Goal: Task Accomplishment & Management: Manage account settings

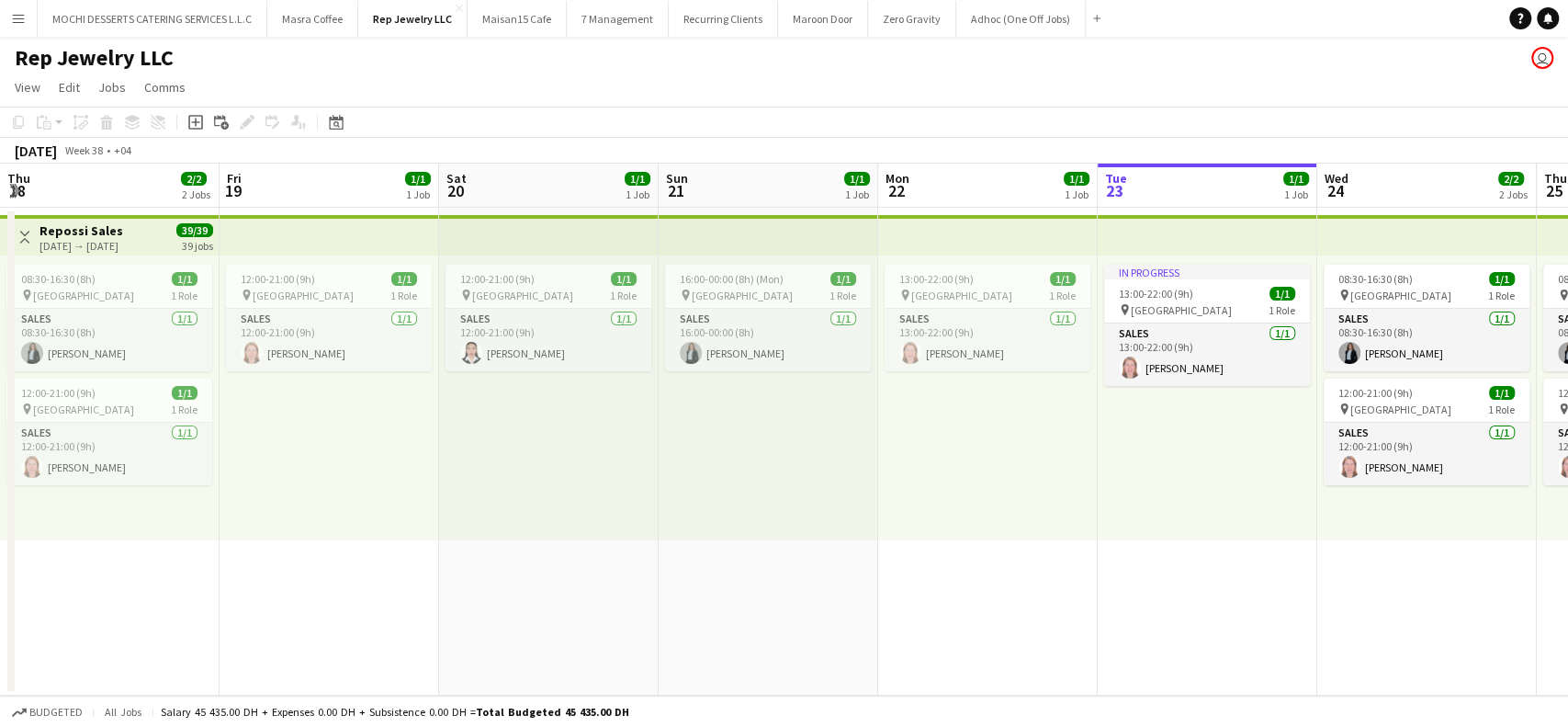
scroll to position [0, 632]
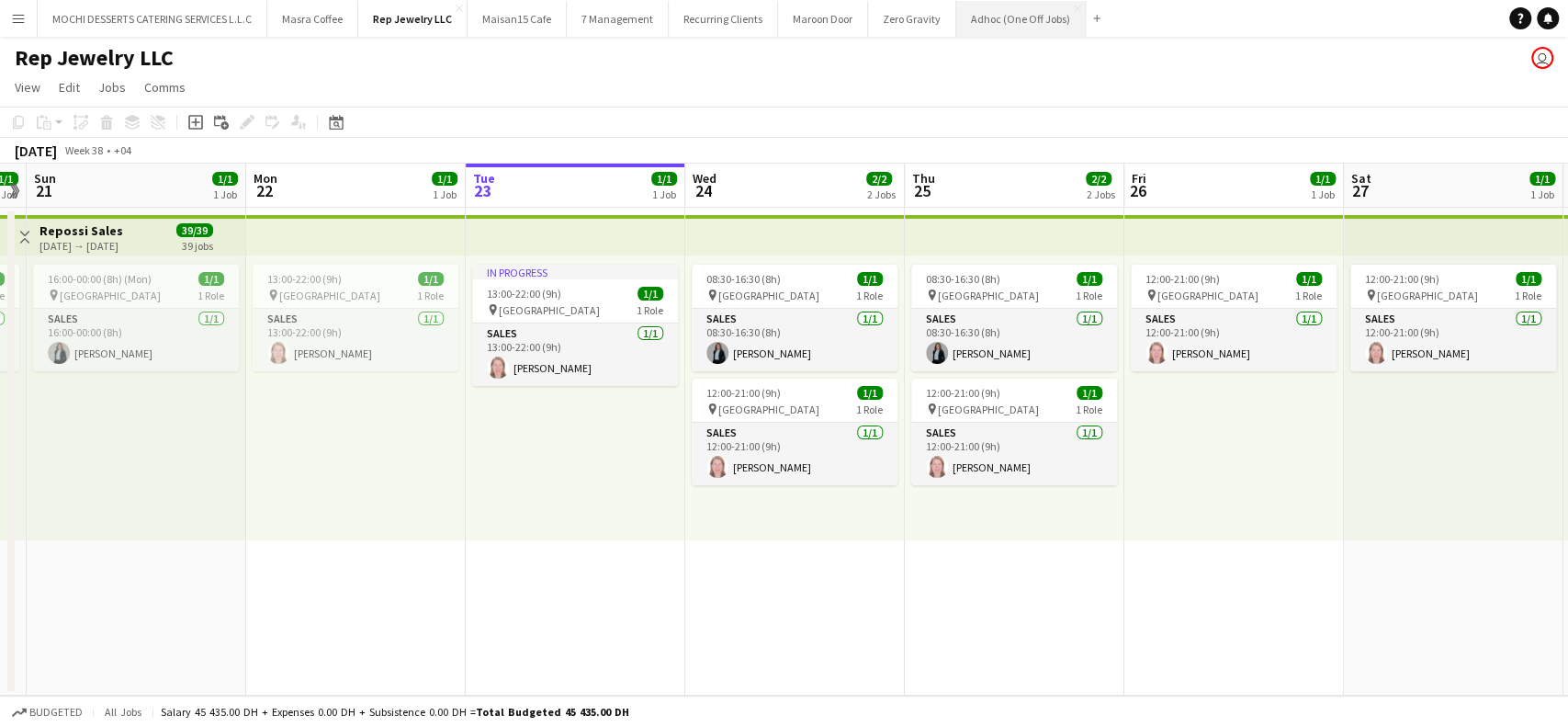
click at [1003, 21] on button "Adhoc (One Off Jobs) Close" at bounding box center [1021, 19] width 130 height 36
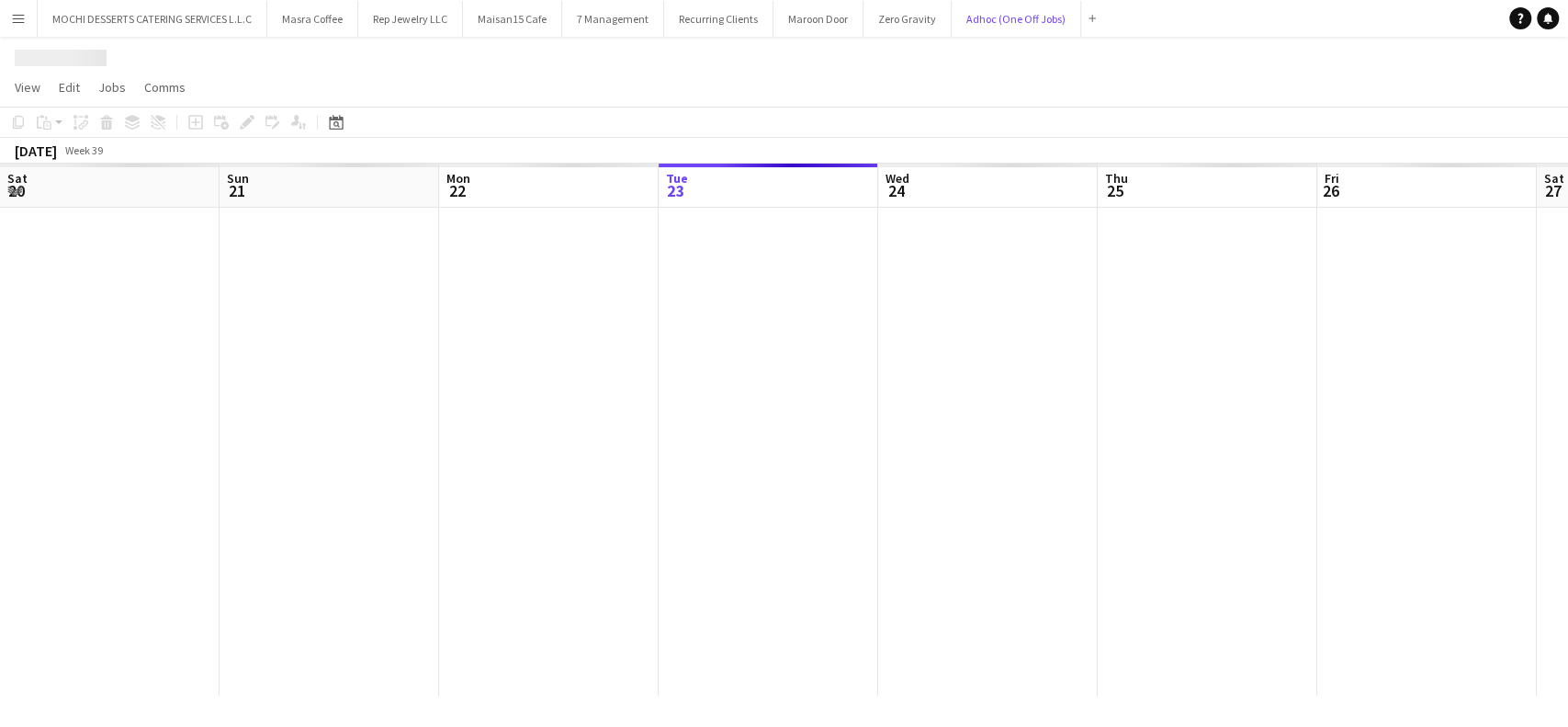
scroll to position [0, 439]
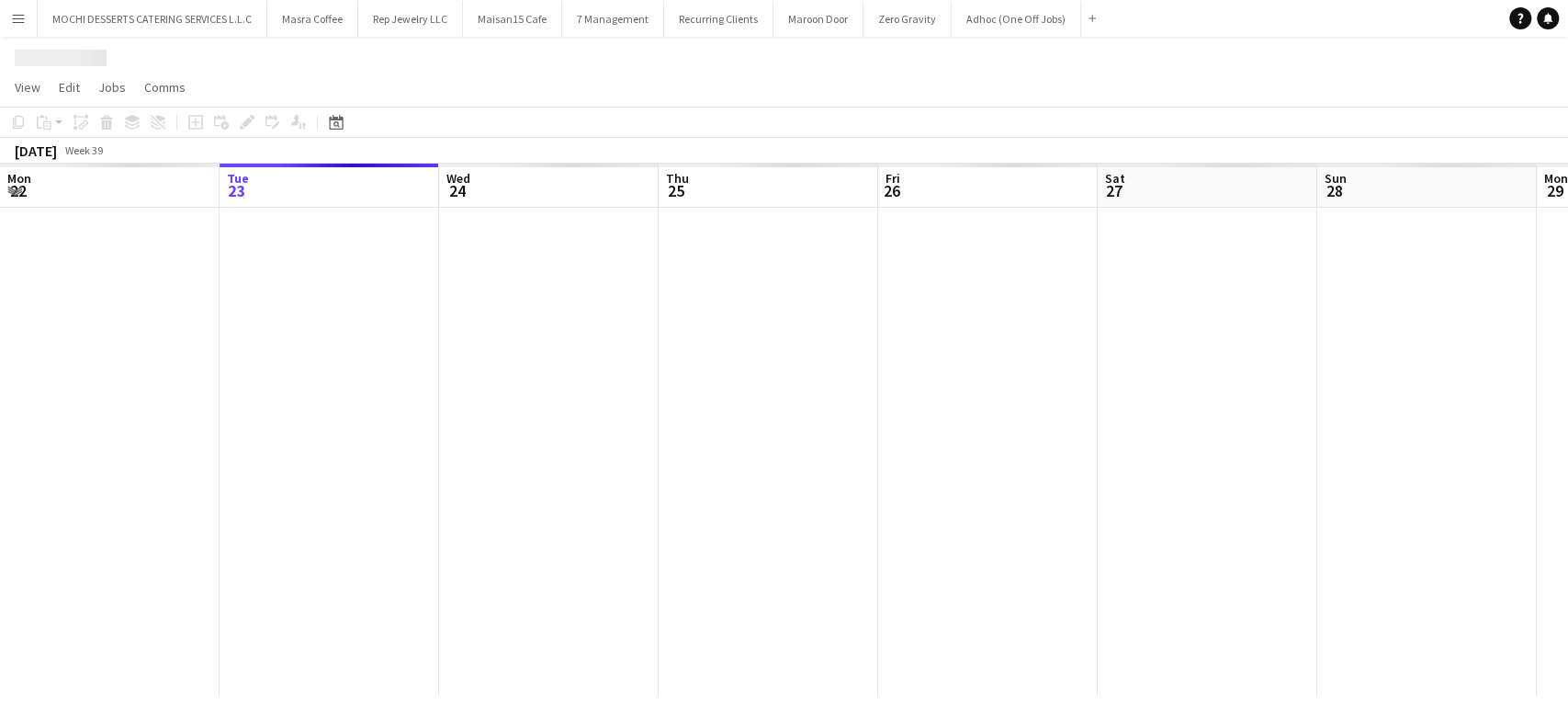
click at [778, 183] on app-board-header-date "Thu 25" at bounding box center [768, 185] width 220 height 44
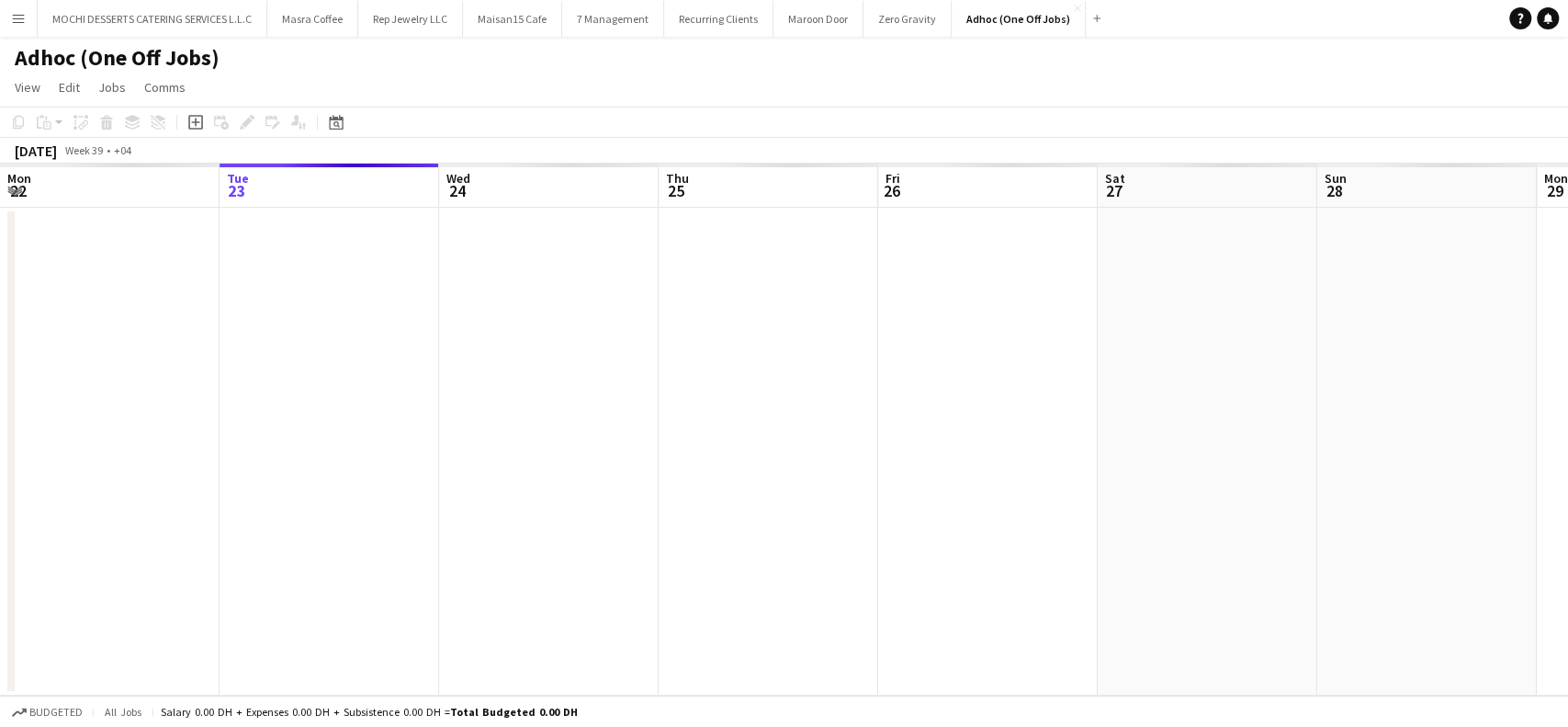
scroll to position [0, 442]
click at [761, 191] on app-board-header-date "Thu 25" at bounding box center [764, 185] width 220 height 44
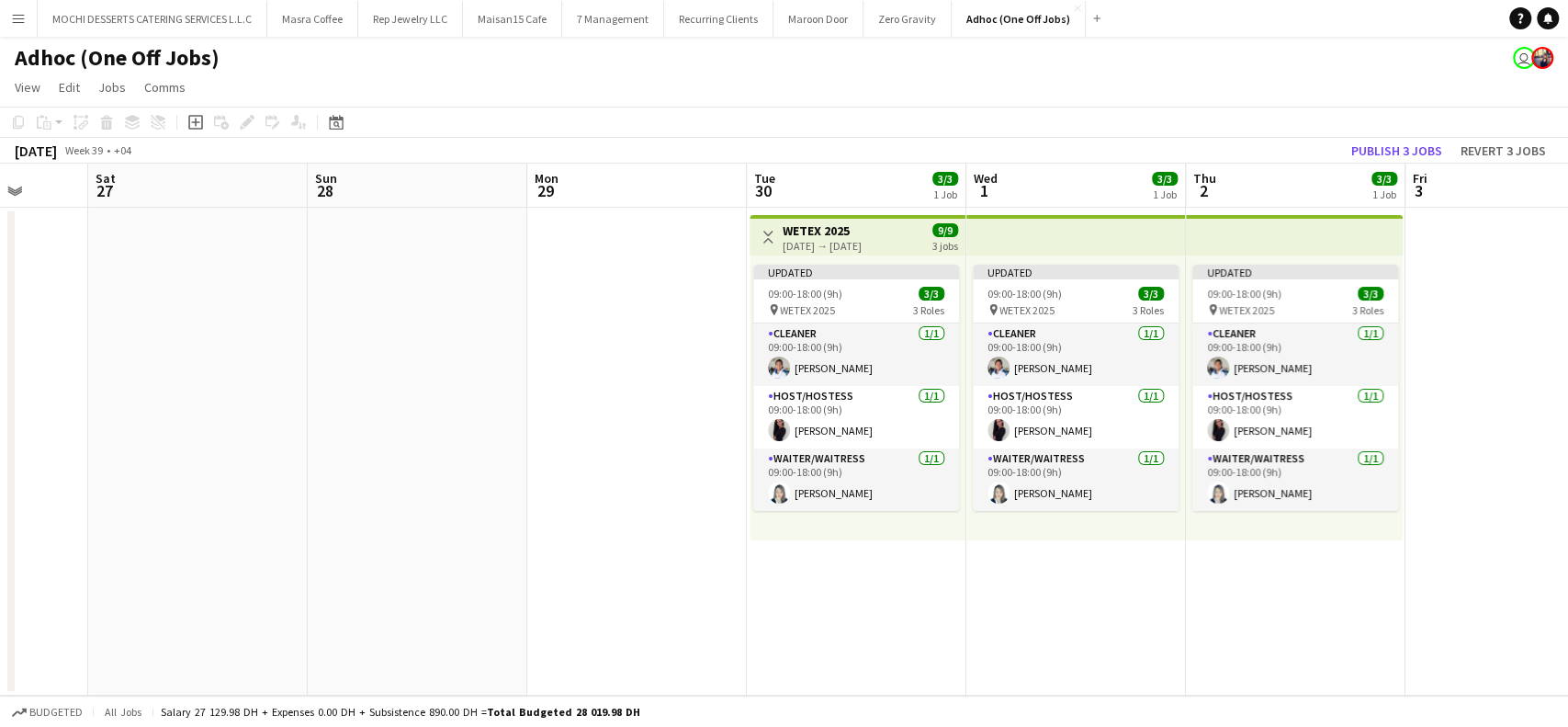
scroll to position [0, 642]
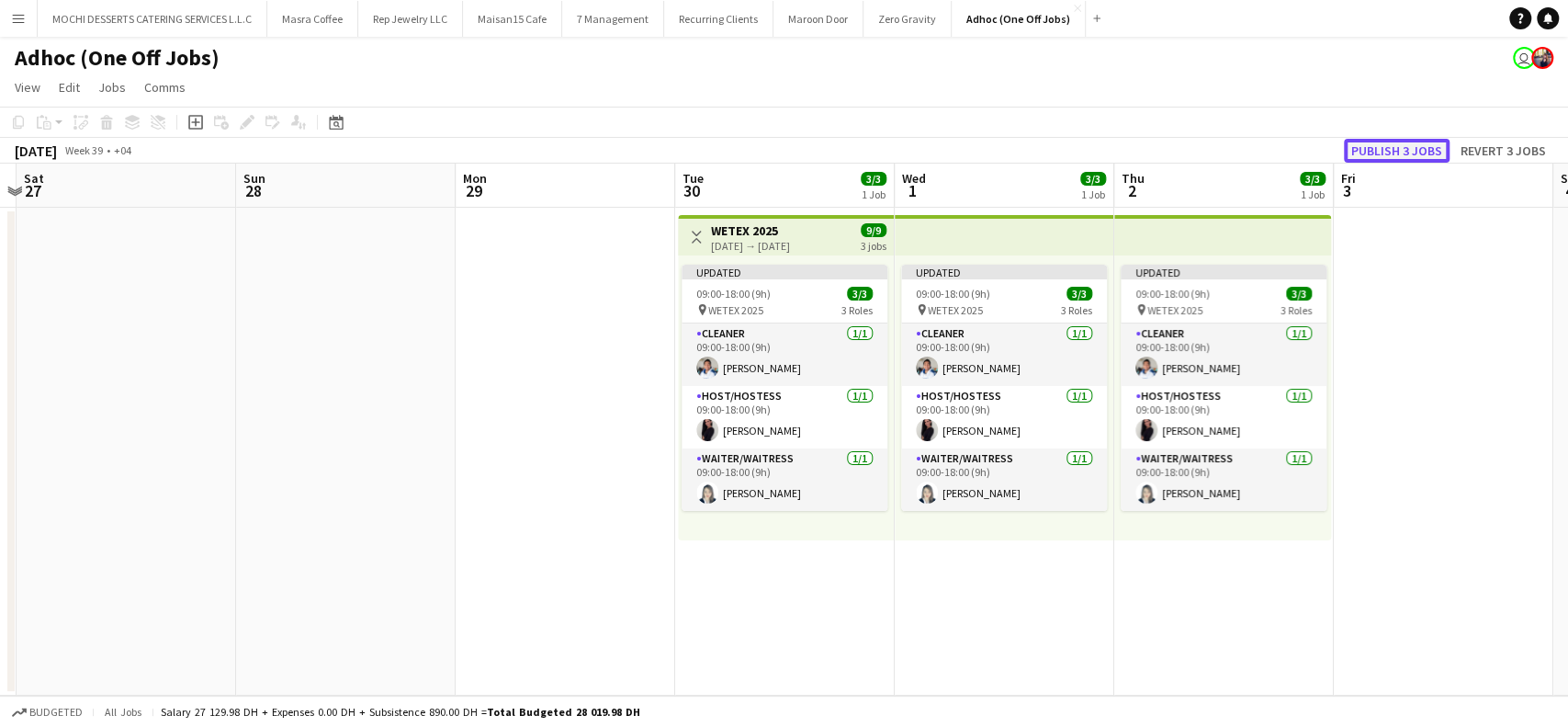
click at [1381, 149] on button "Publish 3 jobs" at bounding box center [1396, 150] width 105 height 23
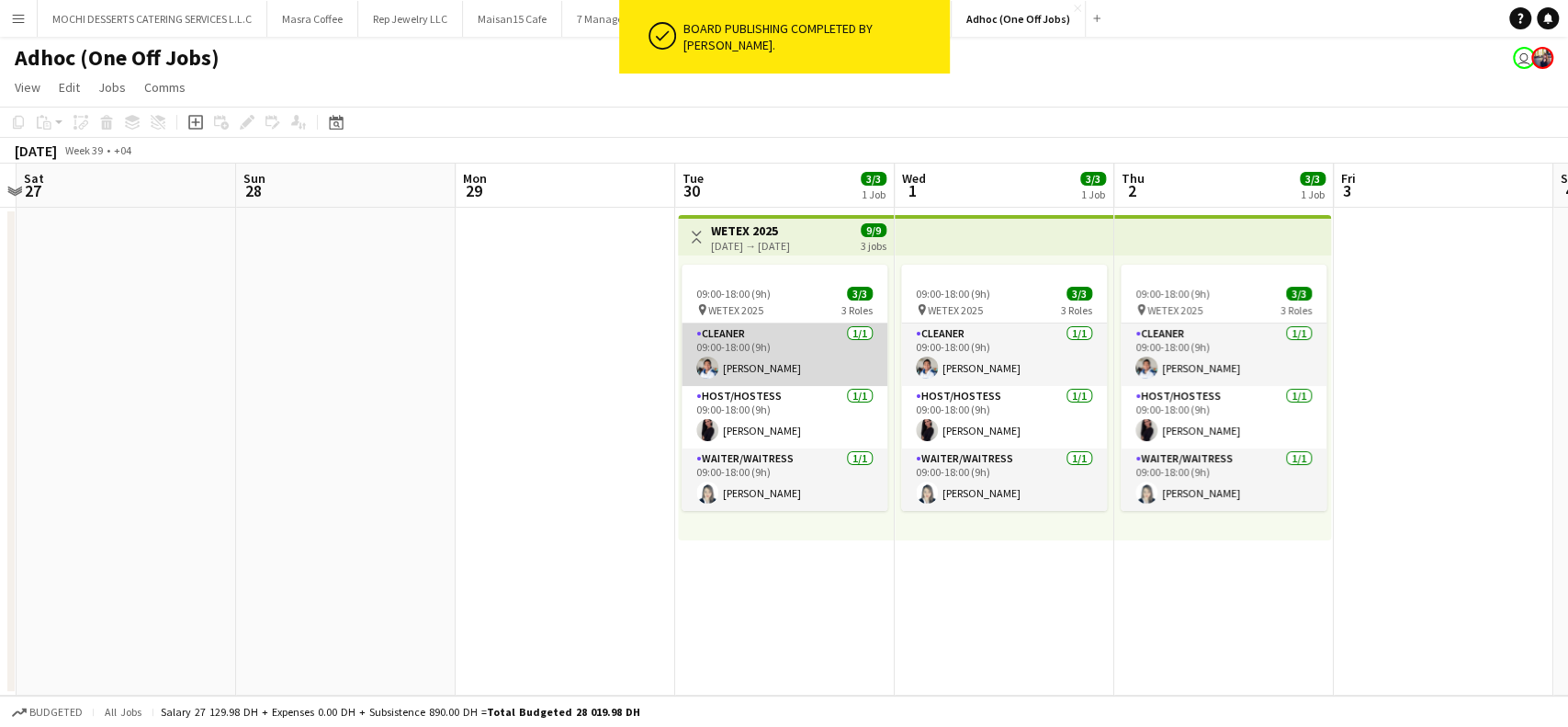
click at [782, 331] on app-card-role "Cleaner [DATE] 09:00-18:00 (9h) [PERSON_NAME]" at bounding box center [784, 354] width 206 height 63
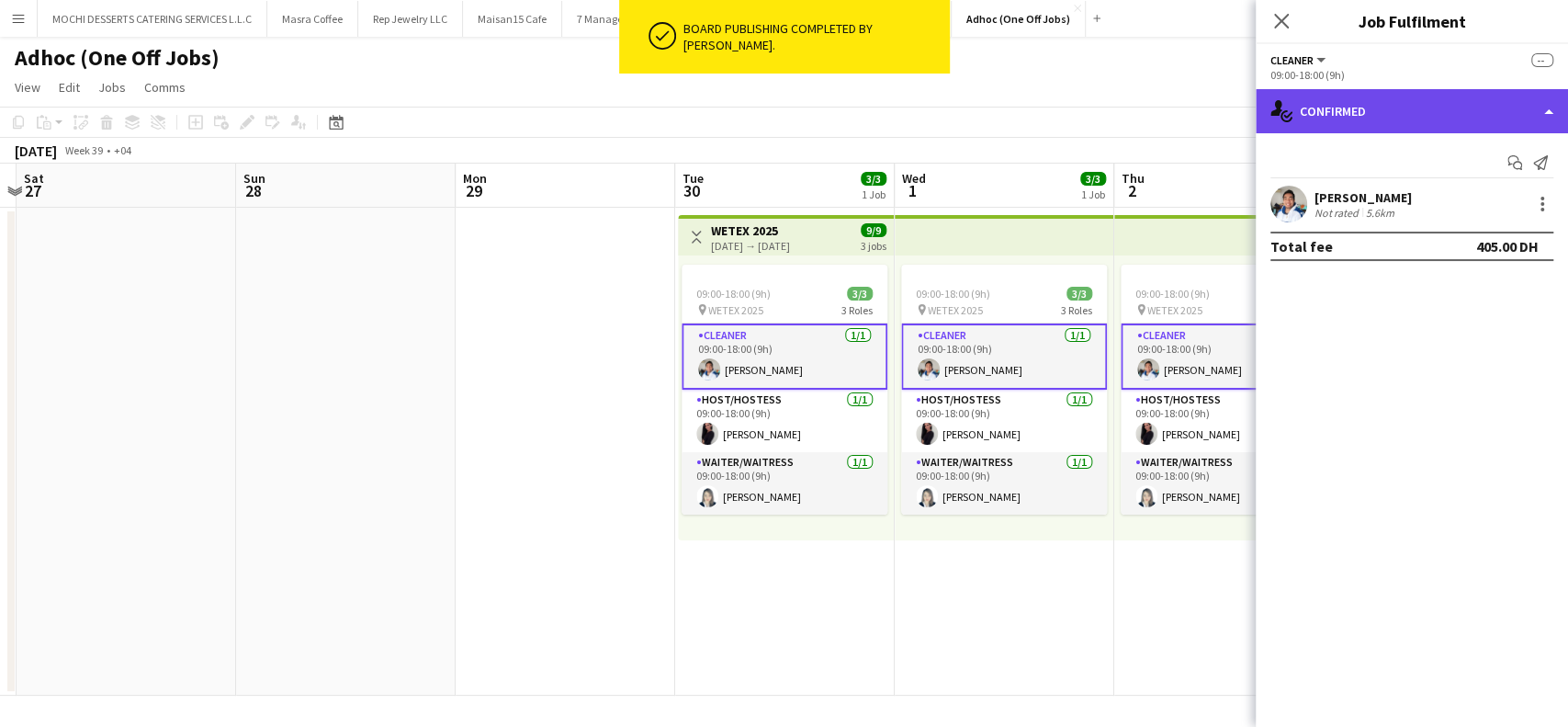
click at [1548, 118] on div "single-neutral-actions-check-2 Confirmed" at bounding box center [1411, 111] width 313 height 44
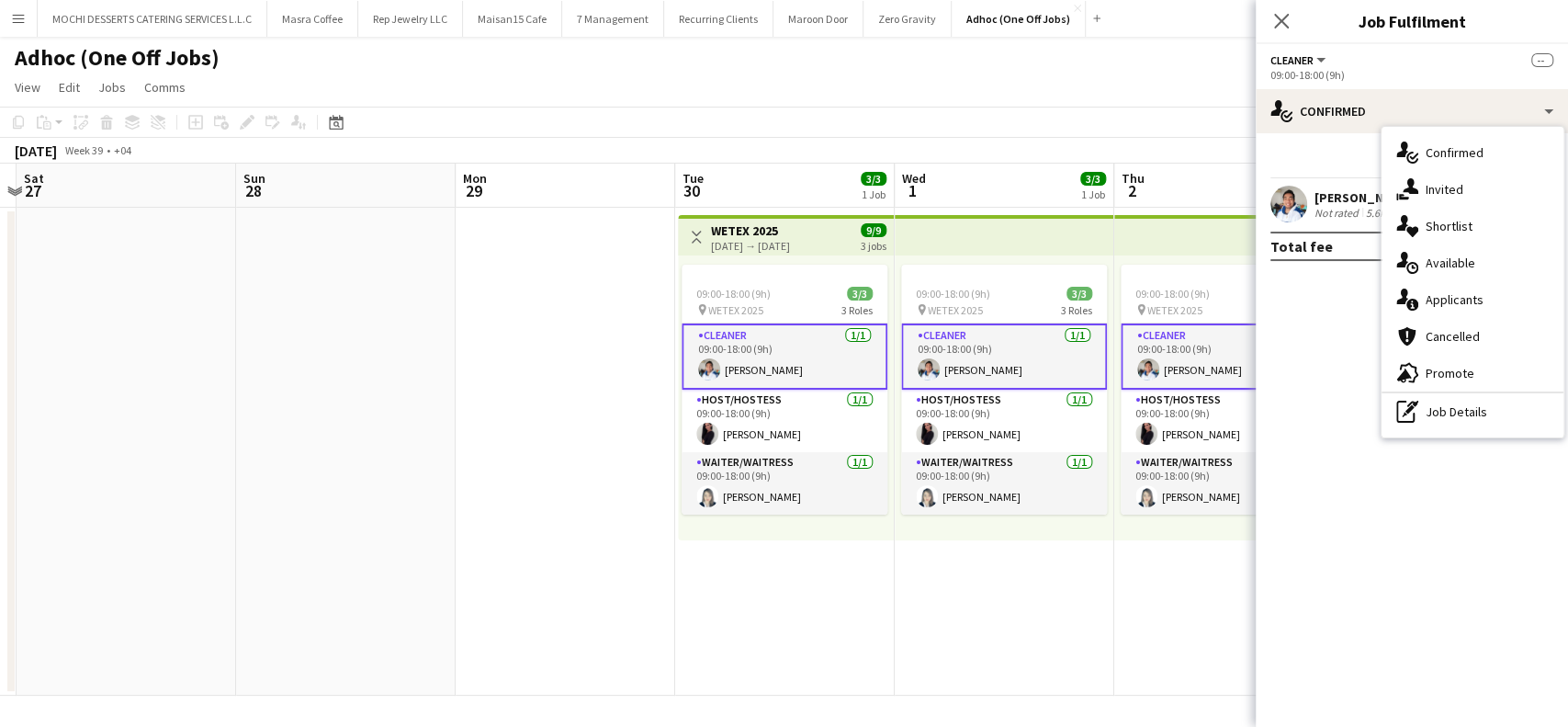
click at [1355, 192] on div "[PERSON_NAME]" at bounding box center [1363, 197] width 98 height 17
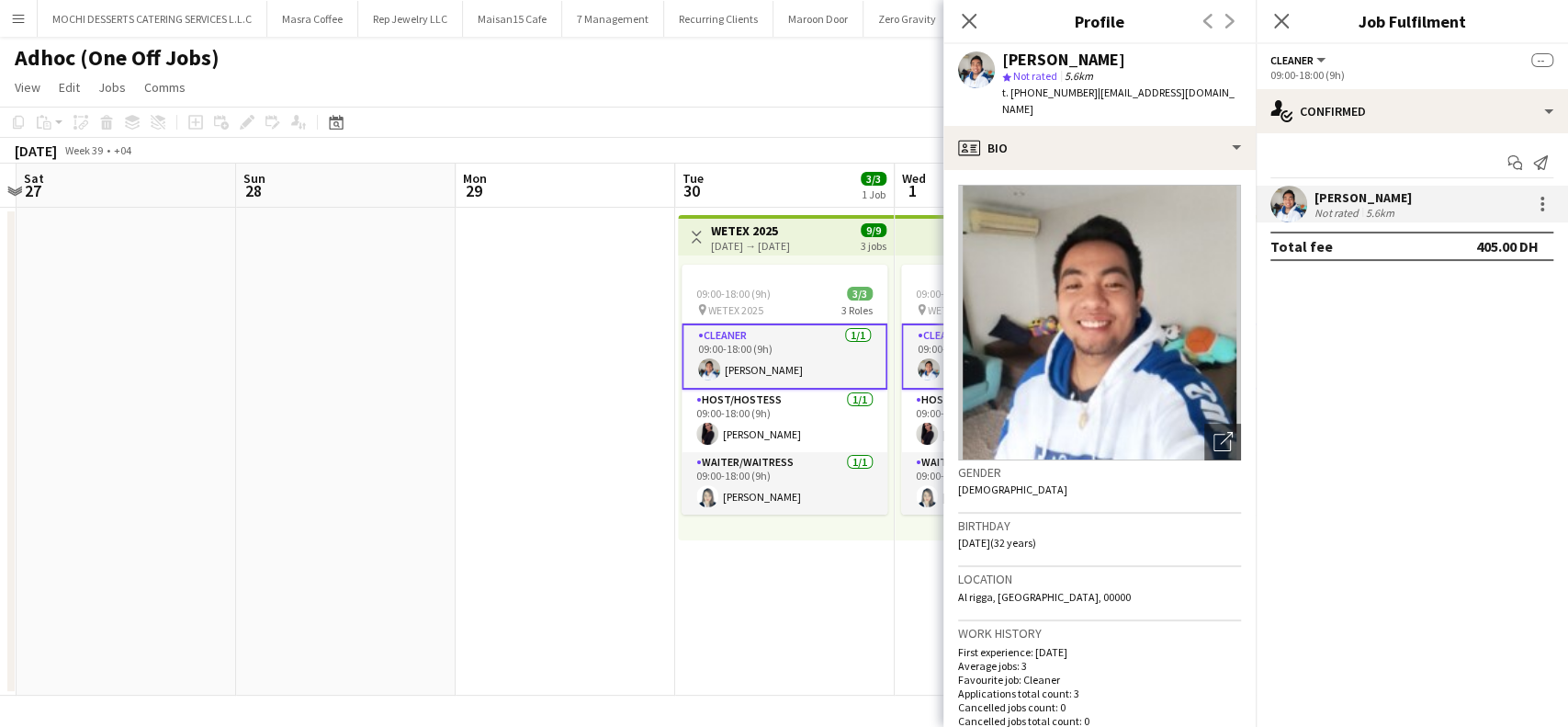
scroll to position [0, 0]
drag, startPoint x: 1146, startPoint y: 66, endPoint x: 1005, endPoint y: 59, distance: 141.2
click at [1005, 59] on div "[PERSON_NAME]" at bounding box center [1121, 60] width 238 height 17
copy div "[PERSON_NAME]"
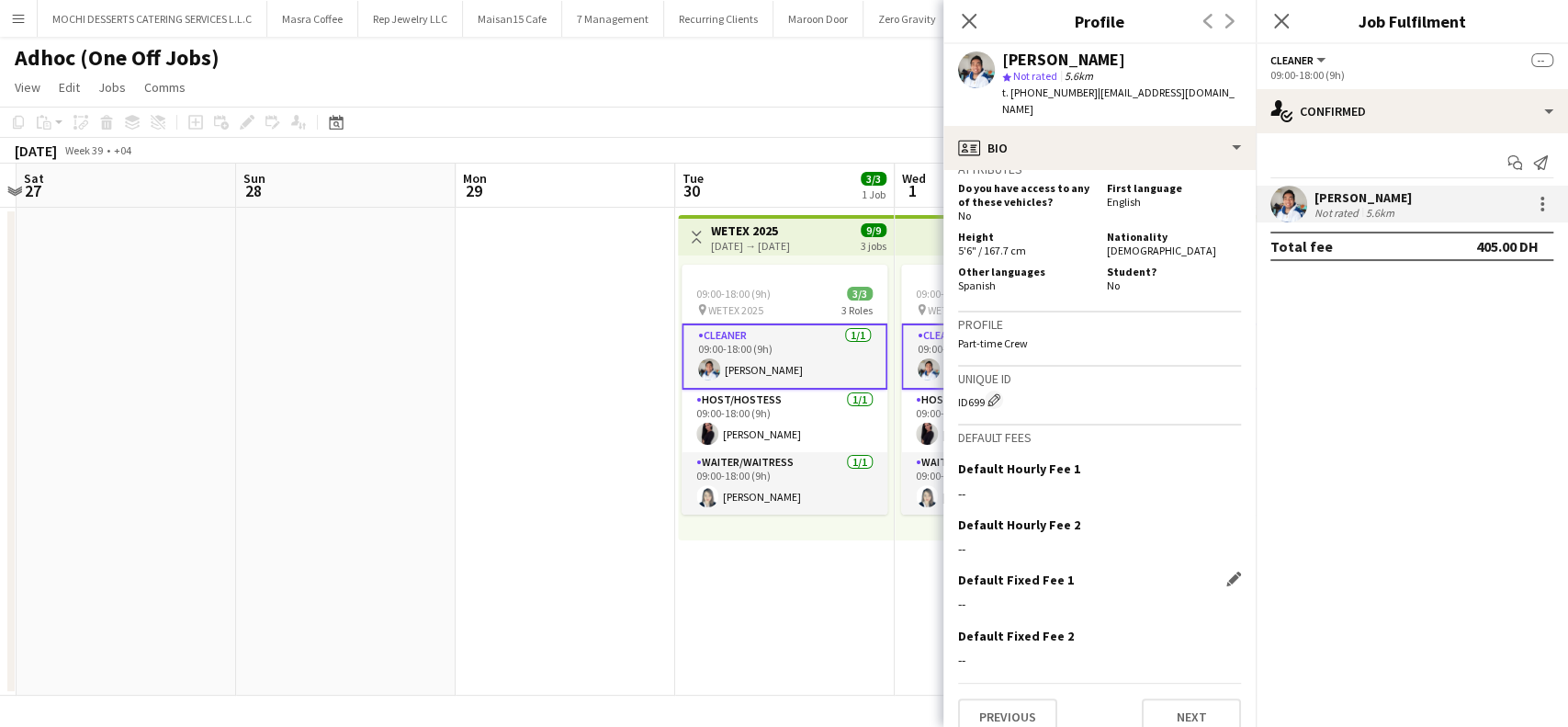
scroll to position [868, 0]
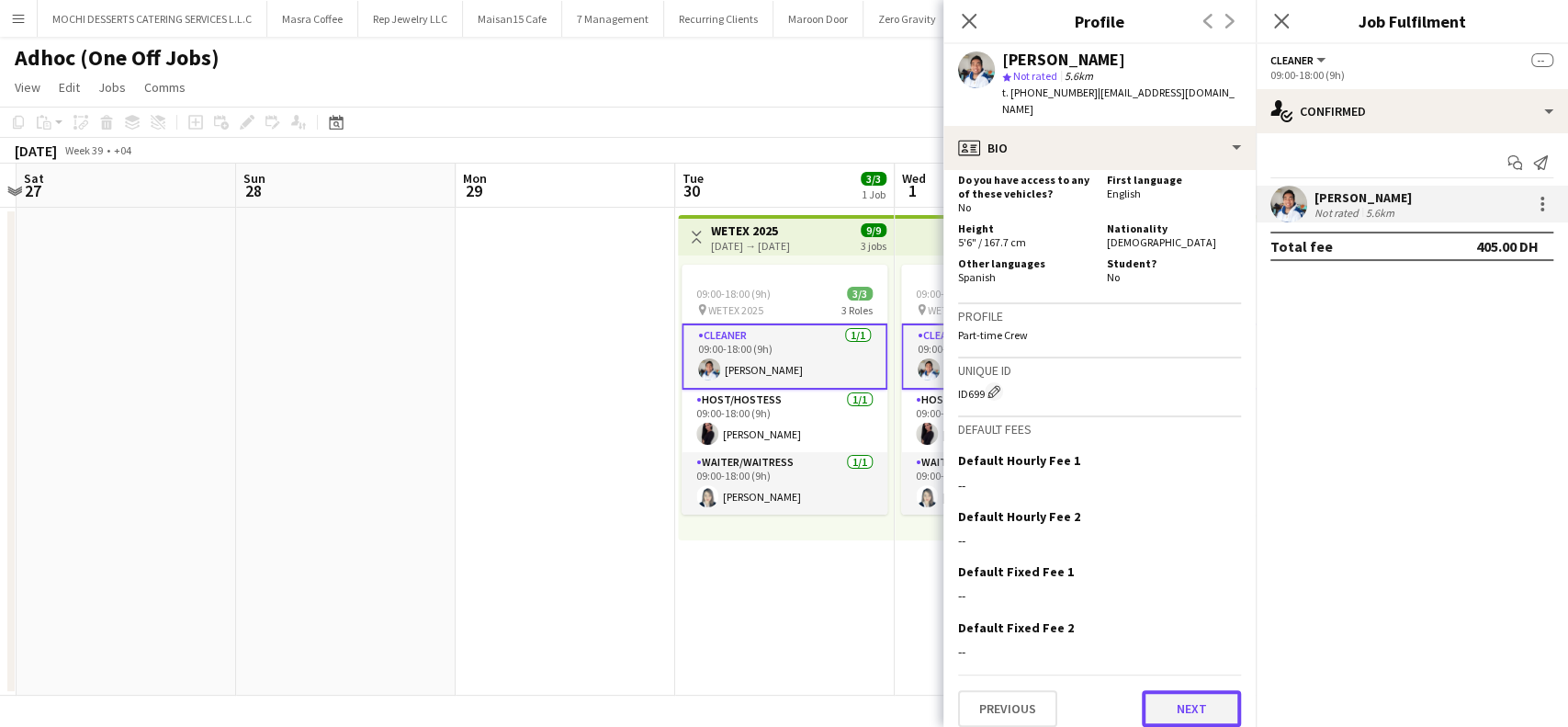
click at [1150, 690] on button "Next" at bounding box center [1191, 708] width 100 height 37
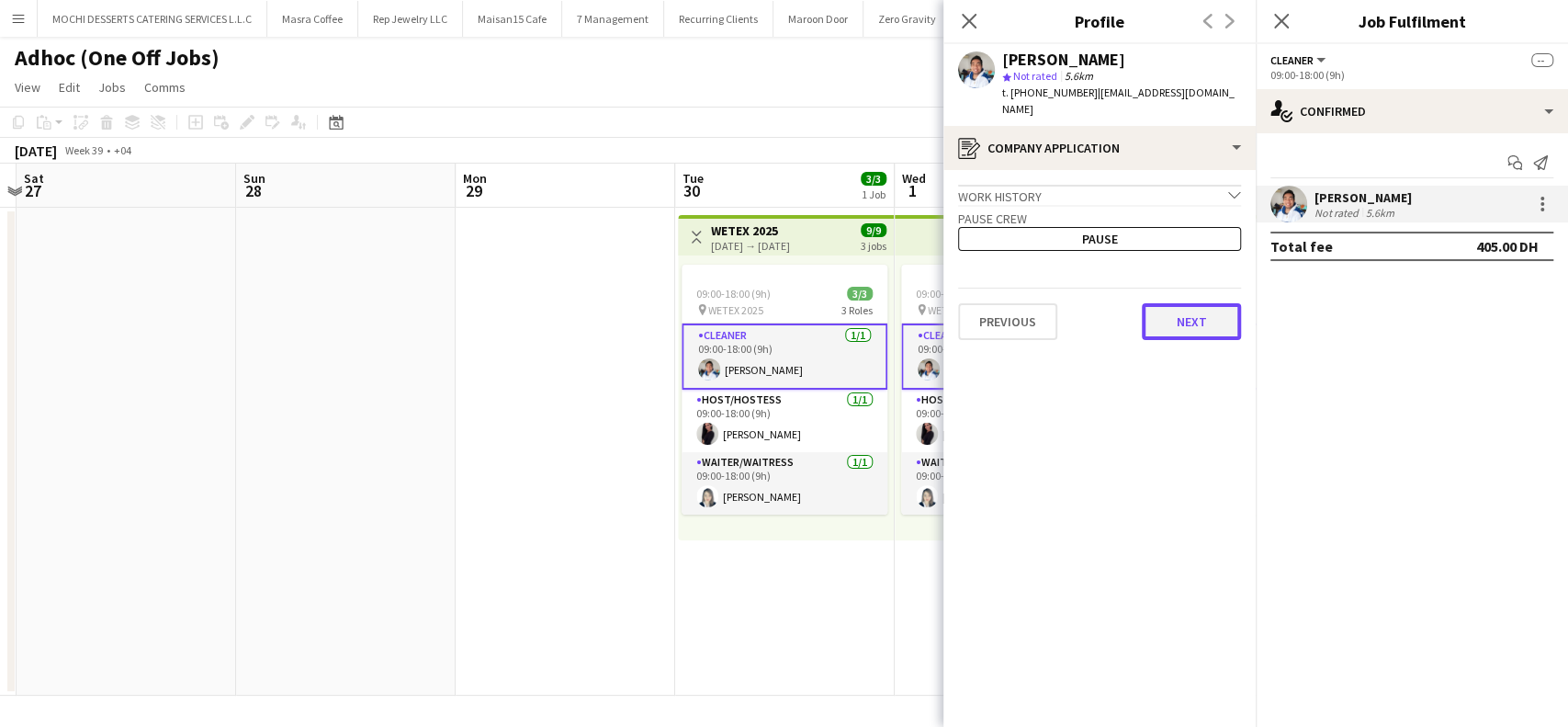
click at [1197, 305] on button "Next" at bounding box center [1191, 321] width 100 height 37
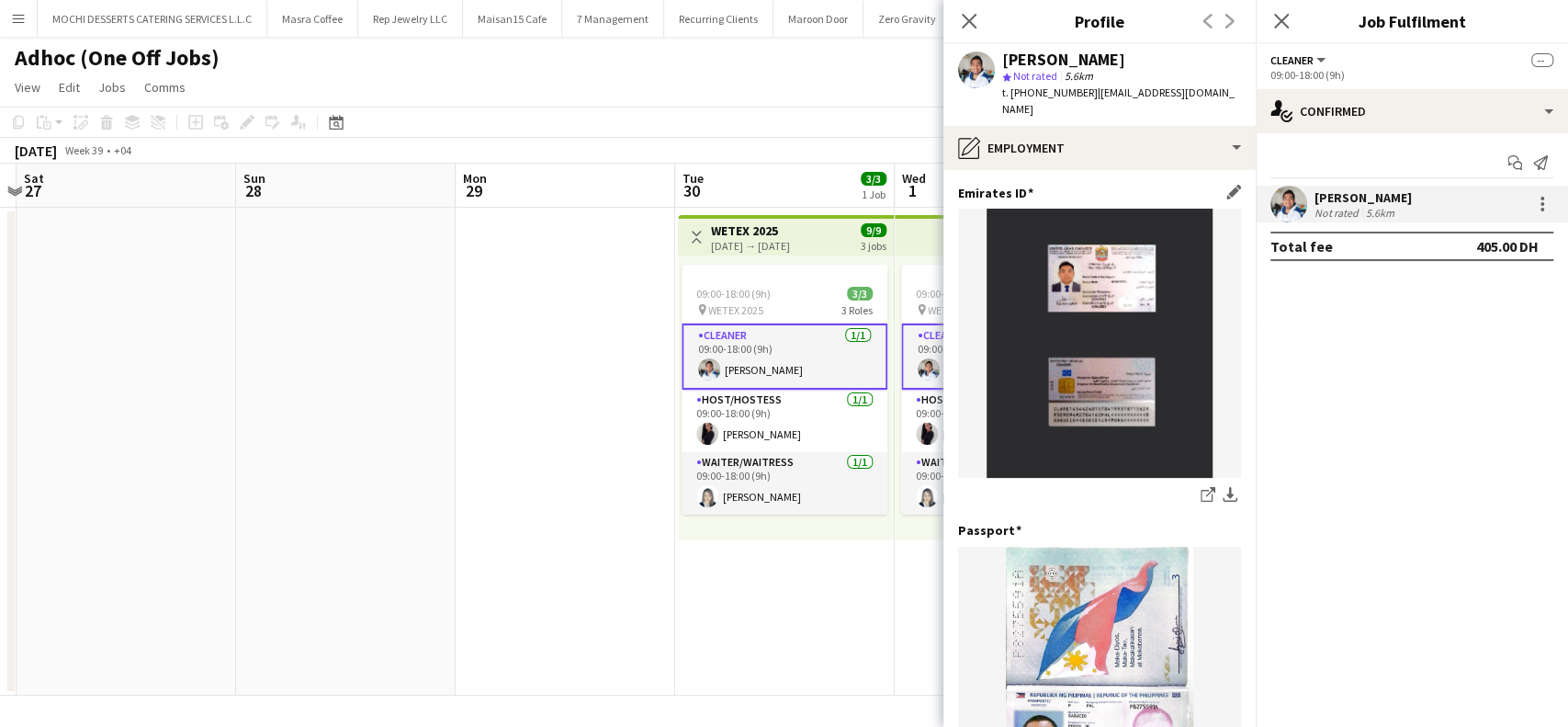
click at [1078, 313] on img at bounding box center [1099, 343] width 283 height 270
click at [1175, 371] on img at bounding box center [1099, 343] width 283 height 270
click at [1167, 394] on img at bounding box center [1099, 343] width 283 height 270
click at [1103, 224] on img at bounding box center [1099, 343] width 283 height 270
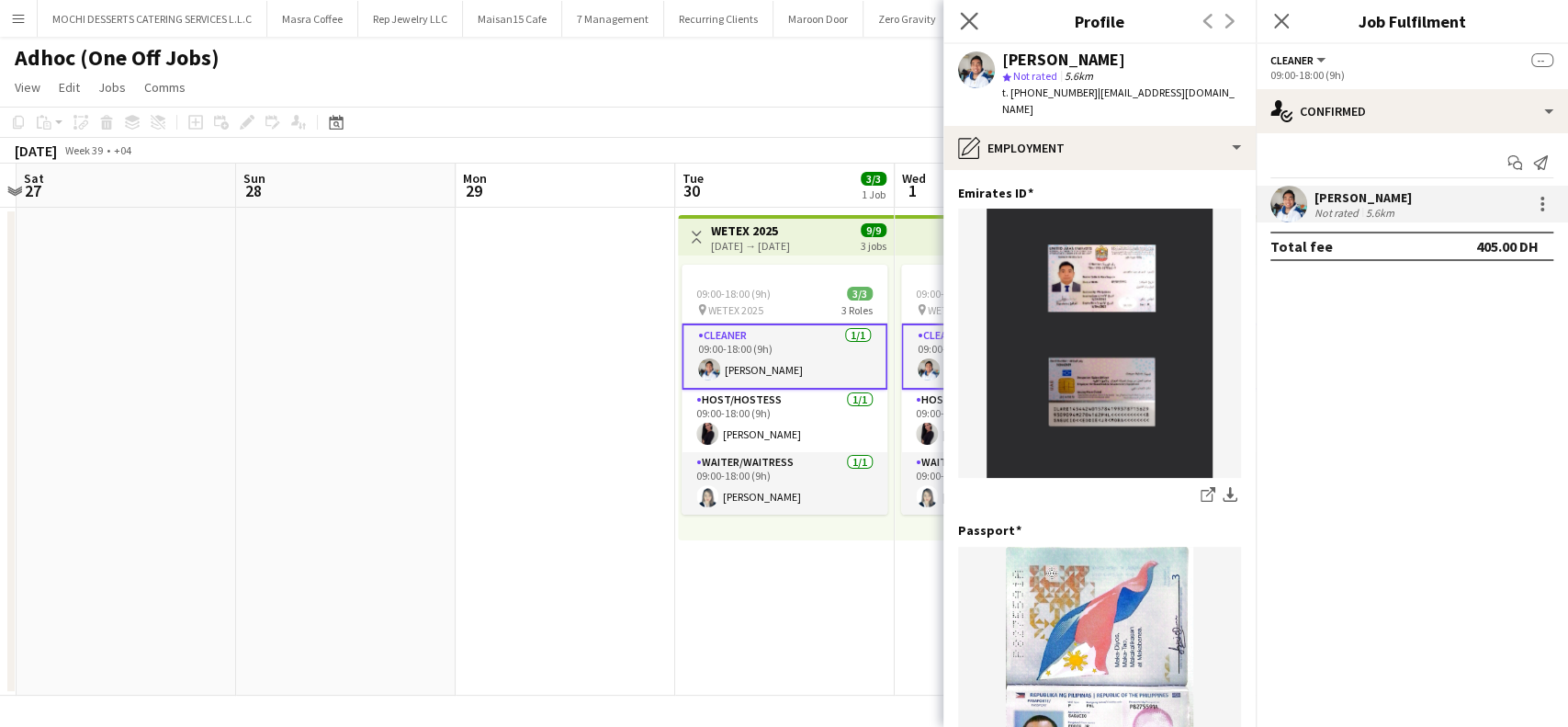
click at [957, 18] on app-icon "Close pop-in" at bounding box center [969, 22] width 26 height 26
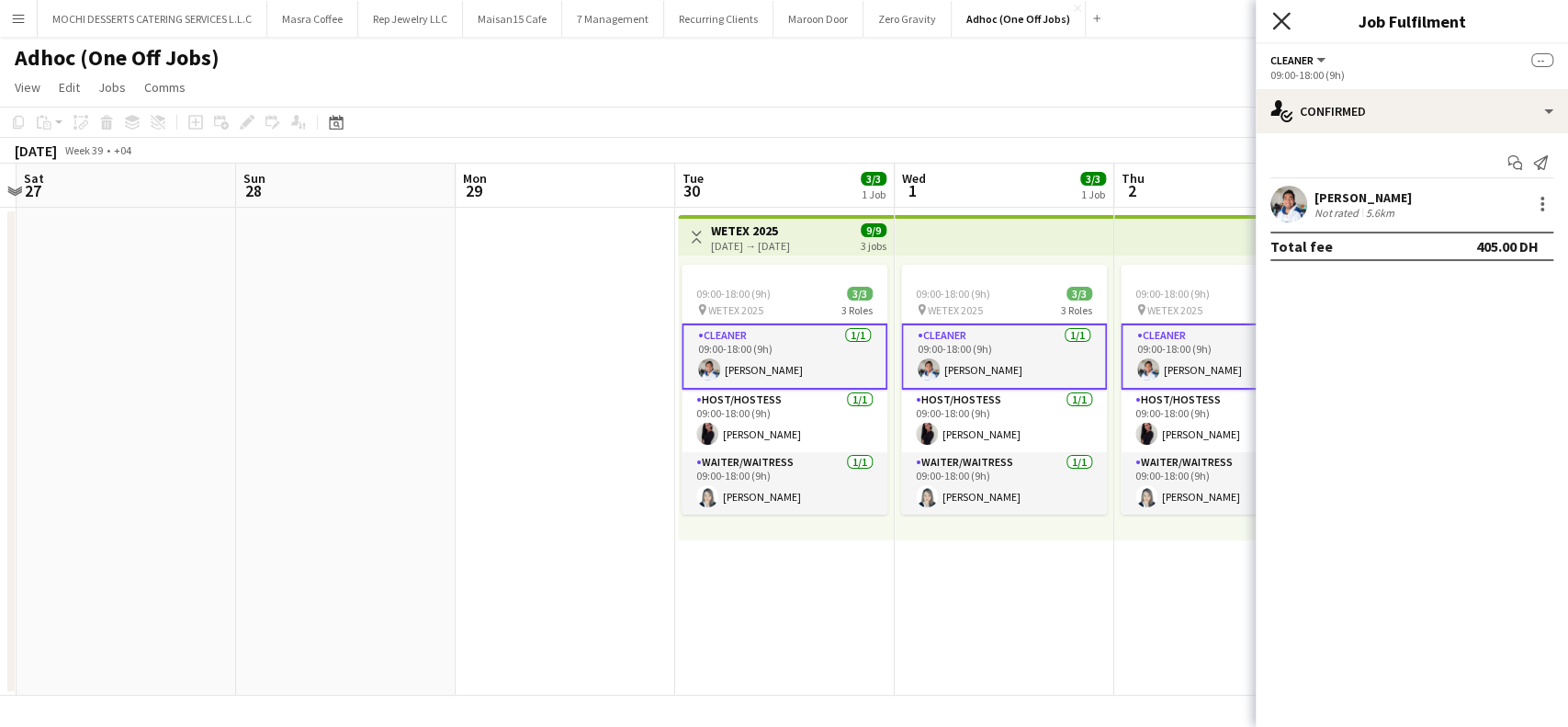
click at [1281, 21] on icon at bounding box center [1281, 21] width 18 height 18
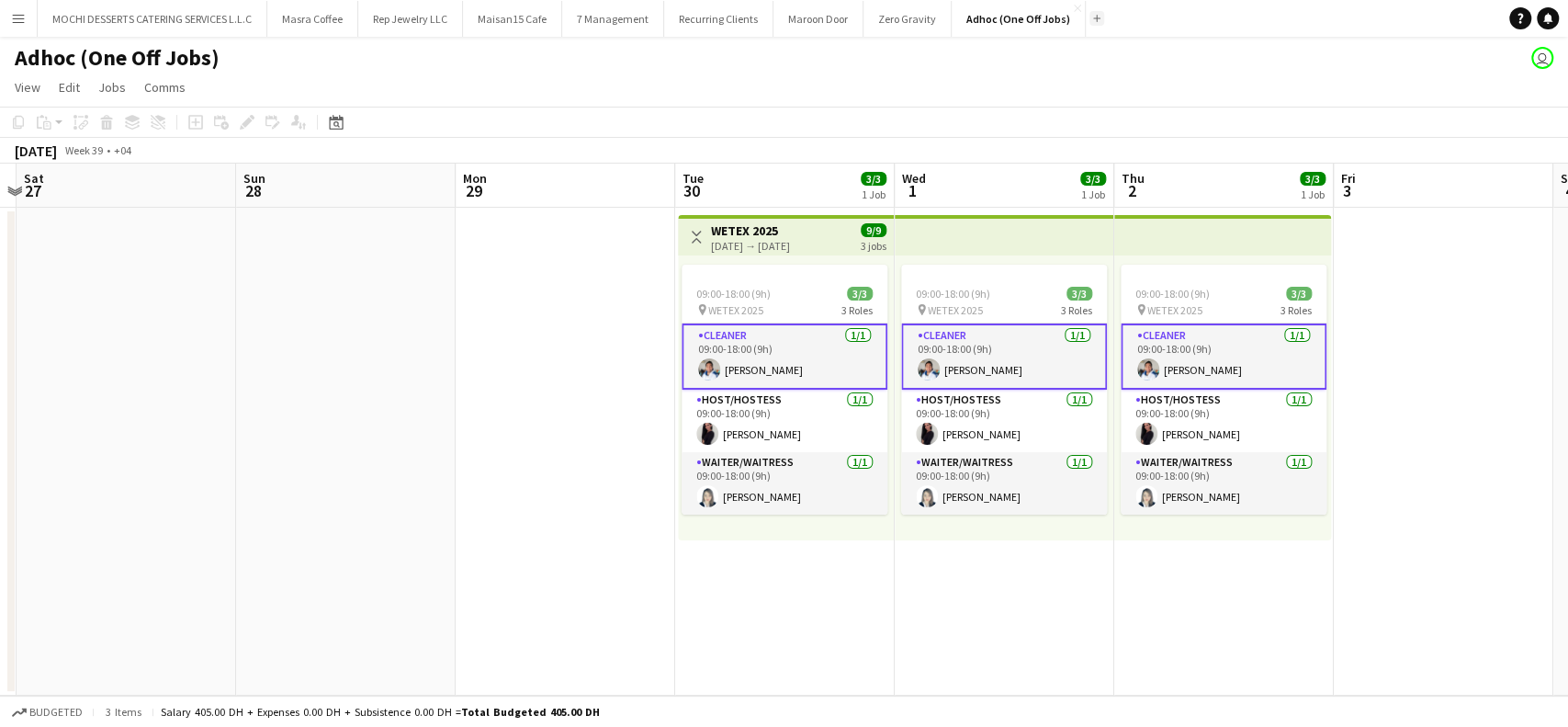
click at [1093, 17] on app-icon "Add" at bounding box center [1097, 19] width 8 height 8
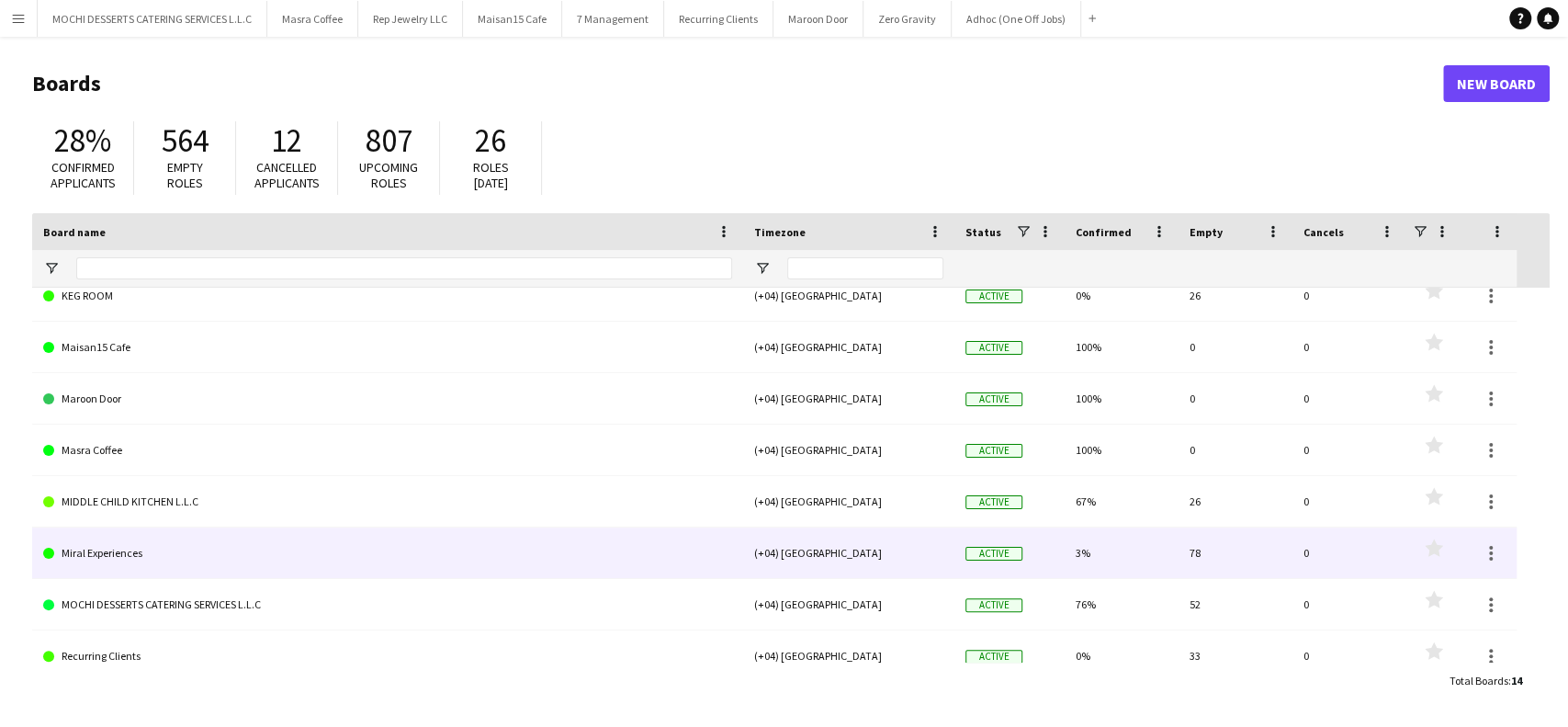
scroll to position [346, 0]
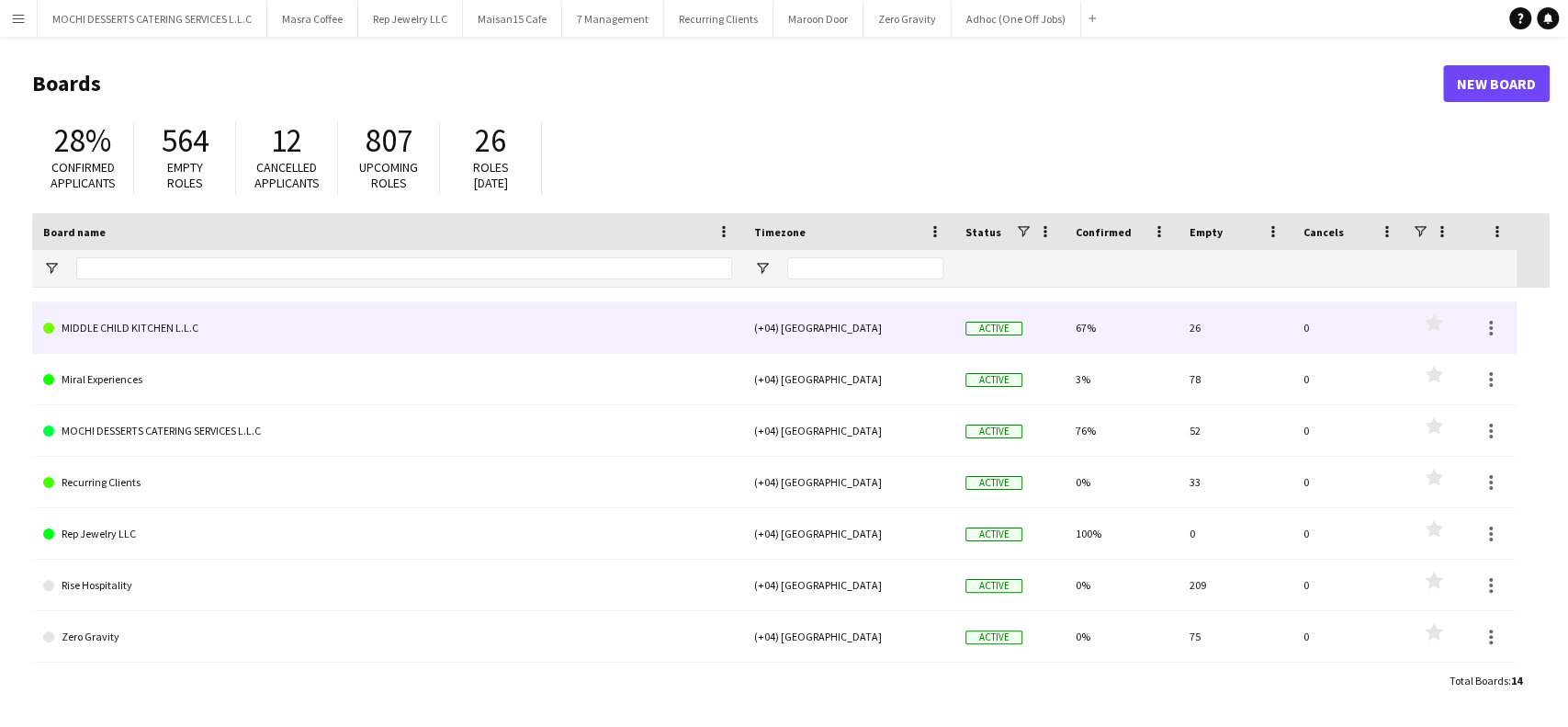
click at [84, 316] on link "MIDDLE CHILD KITCHEN L.L.C" at bounding box center [388, 328] width 689 height 52
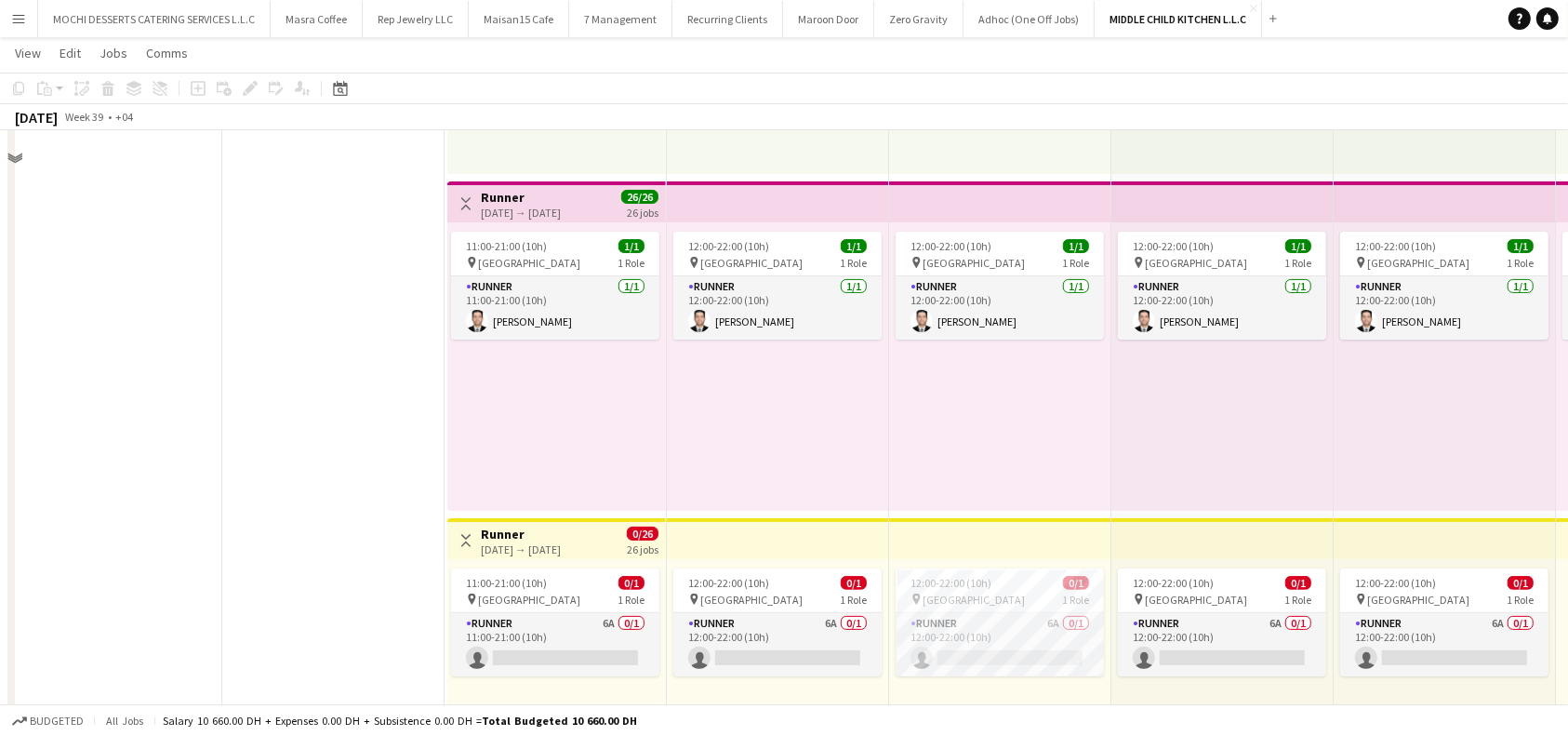
scroll to position [372, 0]
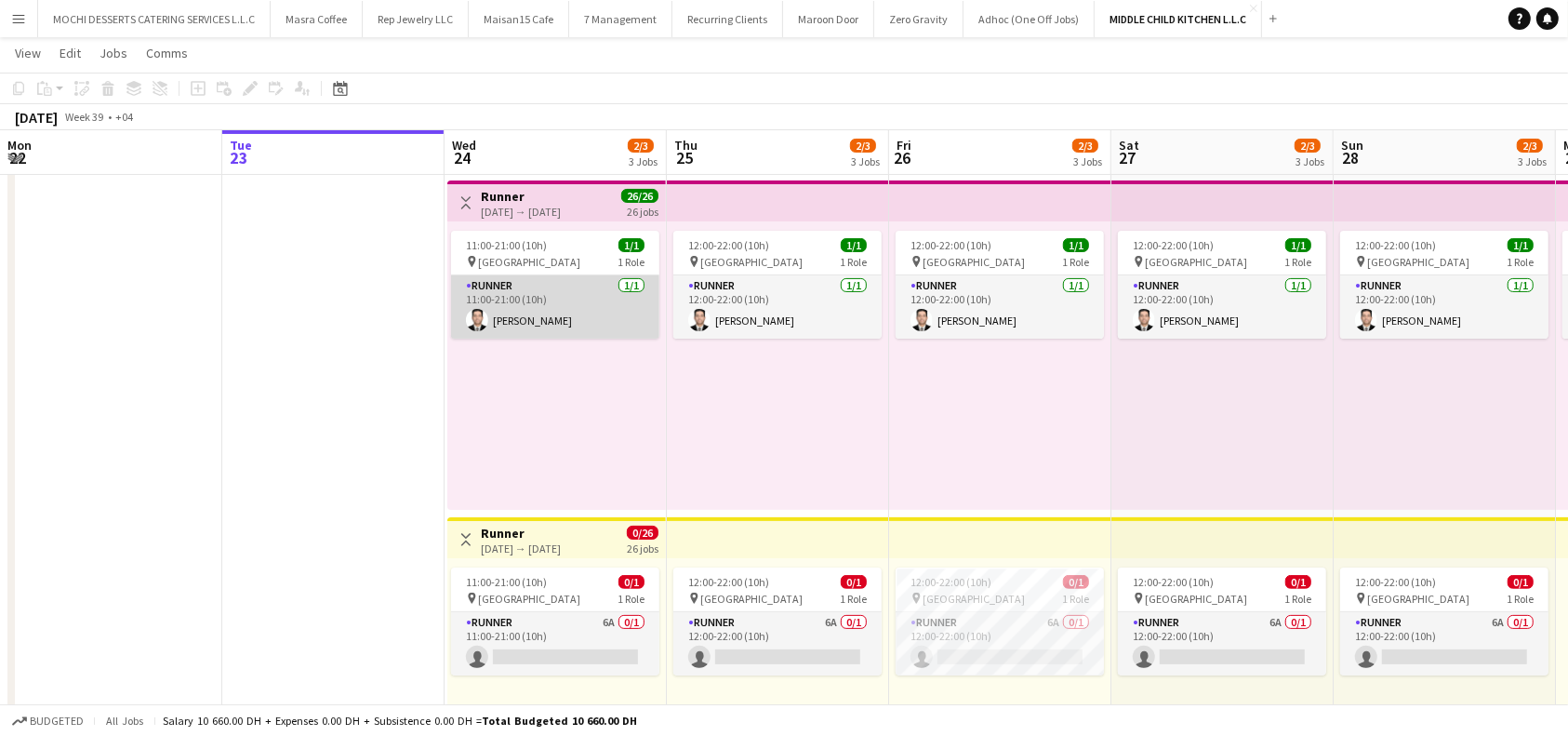
click at [531, 316] on app-card-role "Runner [DATE] 11:00-21:00 (10h) [PERSON_NAME]" at bounding box center [554, 307] width 208 height 64
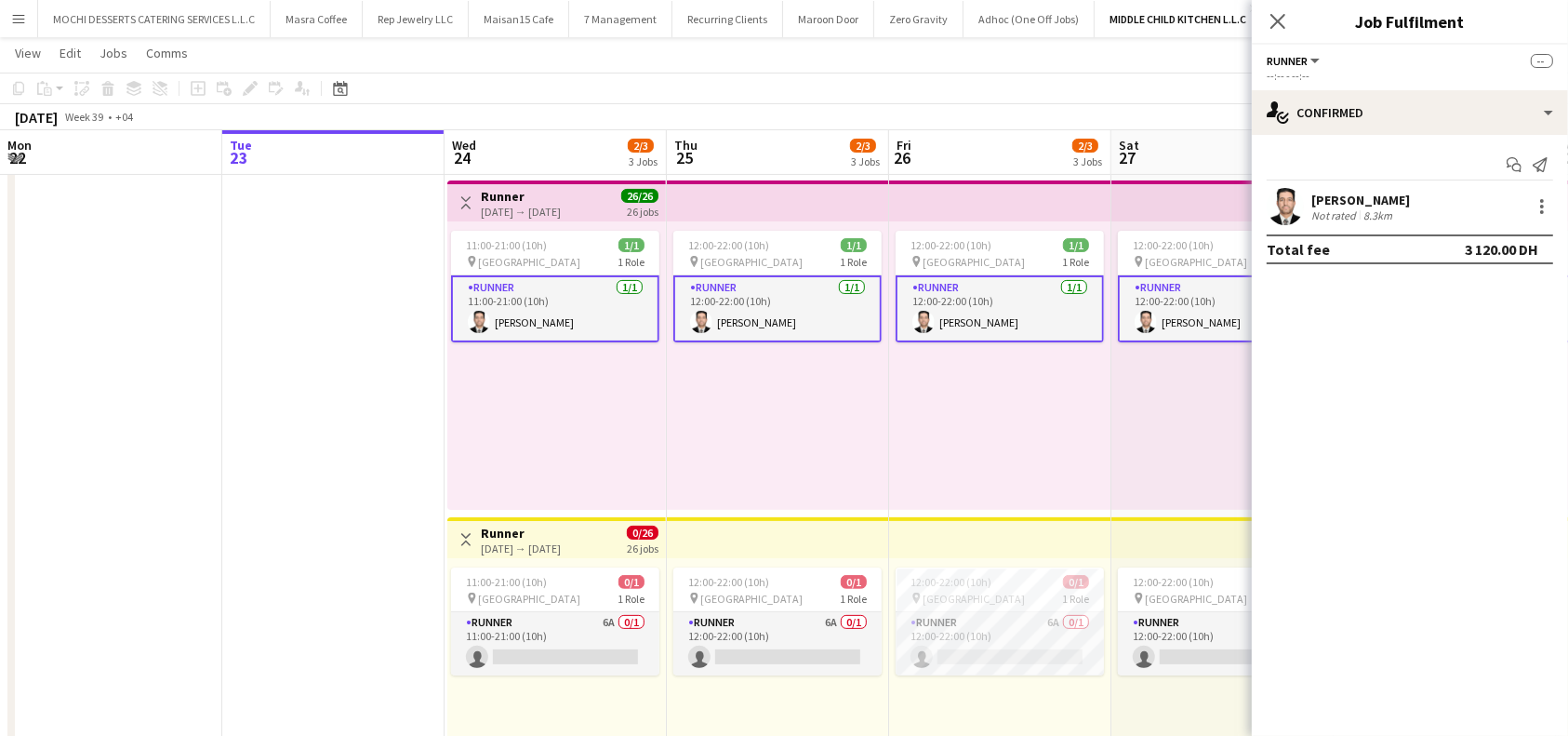
click at [1369, 197] on div "[PERSON_NAME]" at bounding box center [1361, 200] width 99 height 17
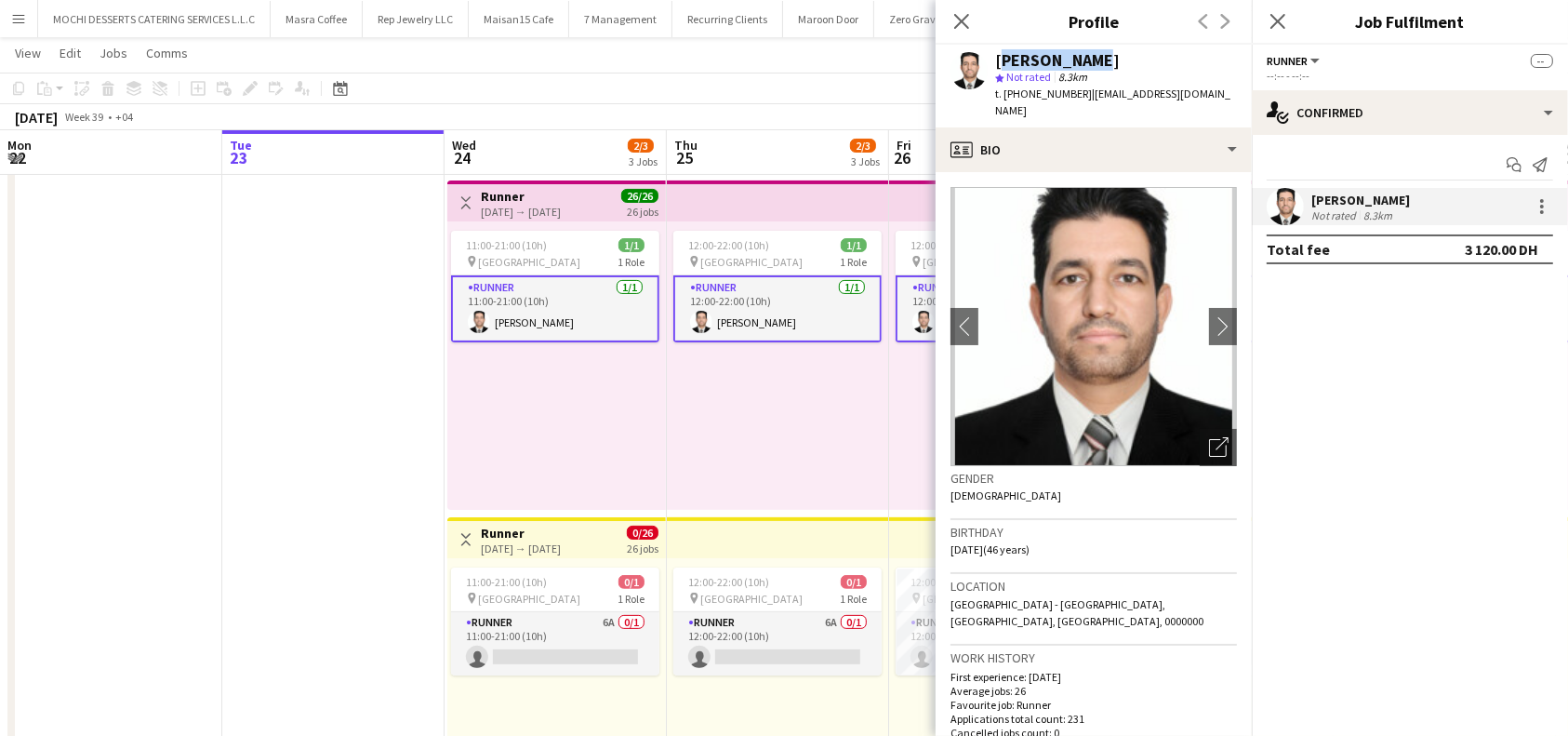
drag, startPoint x: 1118, startPoint y: 59, endPoint x: 997, endPoint y: 60, distance: 121.0
click at [997, 60] on div "[PERSON_NAME]" at bounding box center [1116, 61] width 242 height 17
copy div "[PERSON_NAME]"
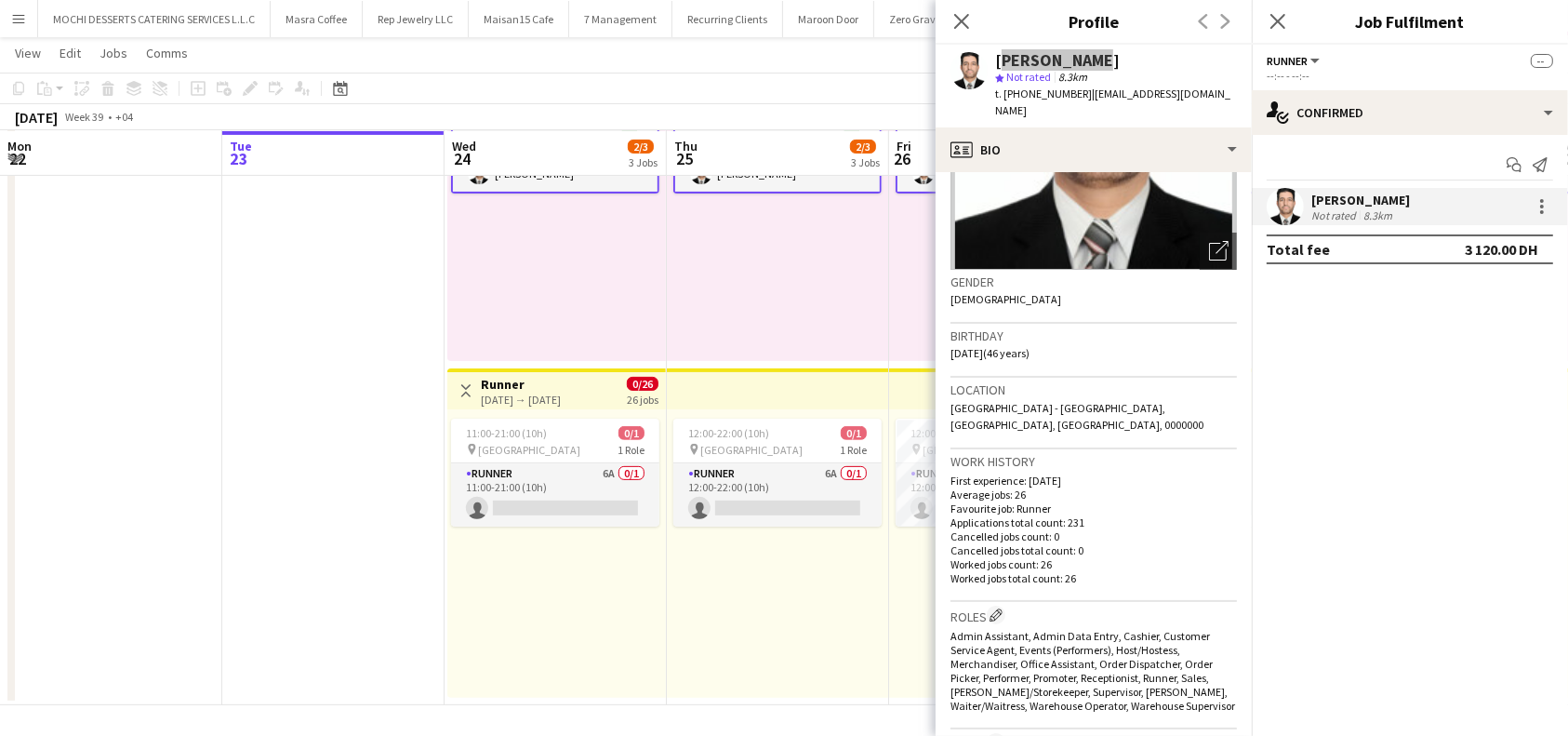
scroll to position [188, 0]
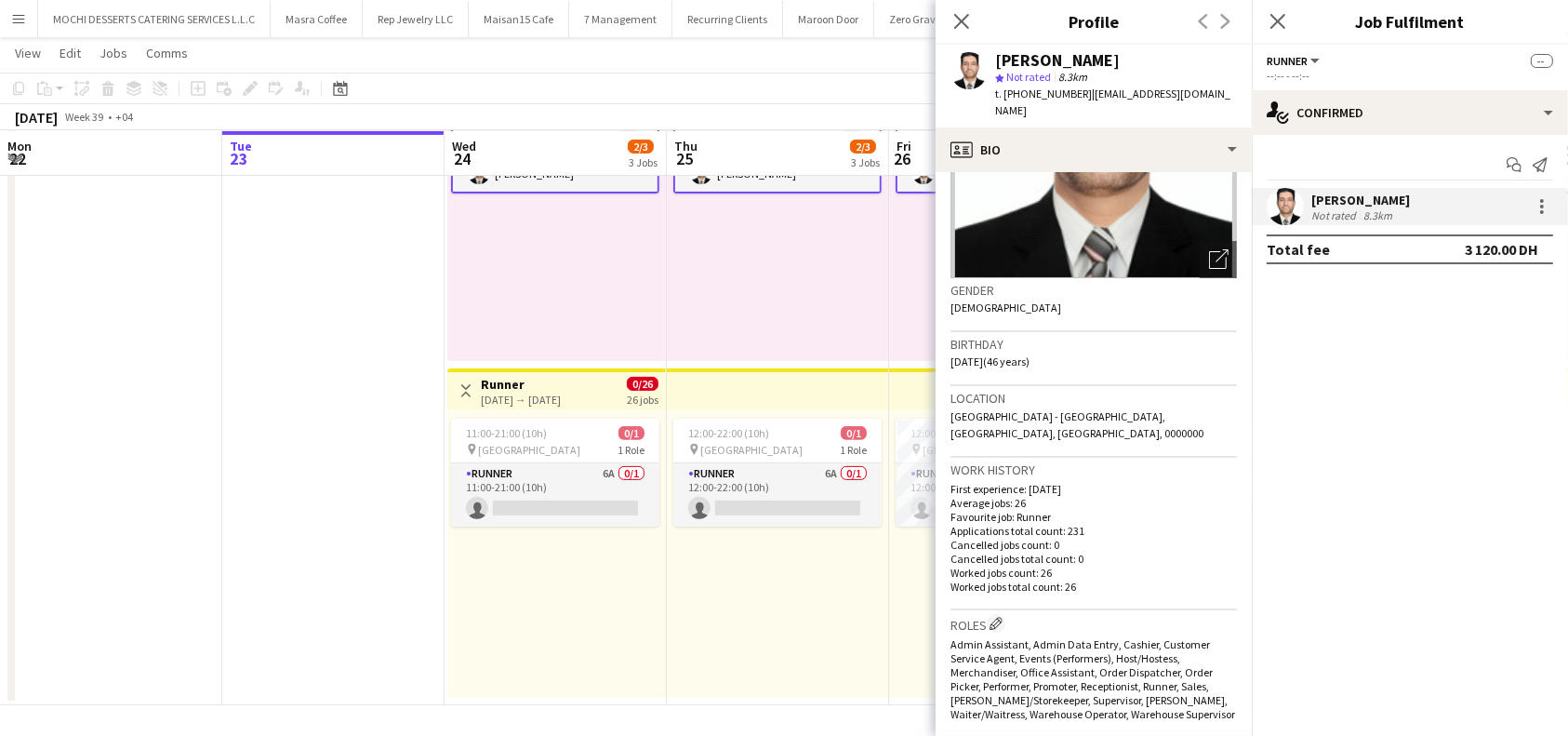
click at [1450, 514] on mat-expansion-panel "check Confirmed Start chat Send notification [PERSON_NAME] Not rated 8.3km Tota…" at bounding box center [1410, 436] width 317 height 601
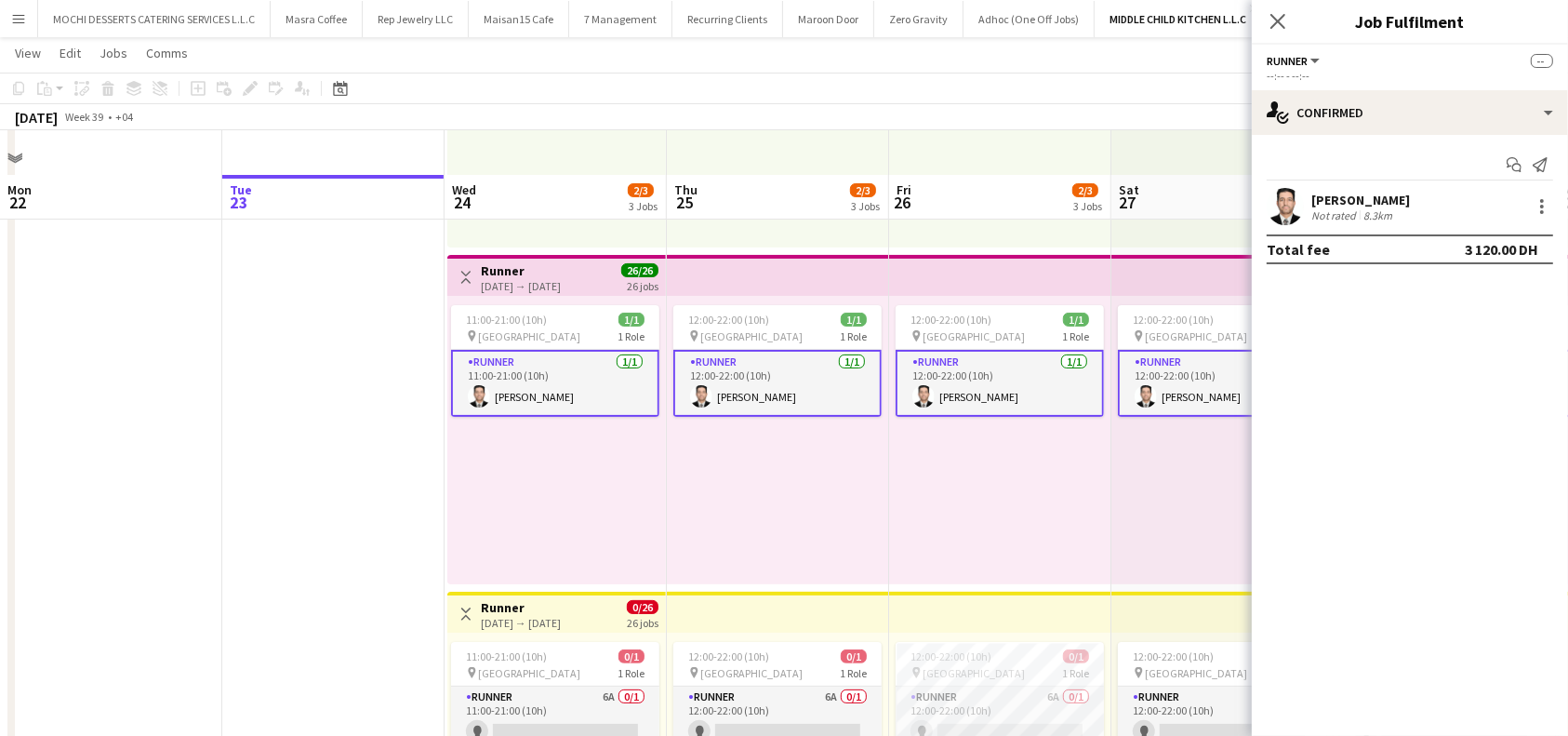
scroll to position [274, 0]
